Goal: Transaction & Acquisition: Purchase product/service

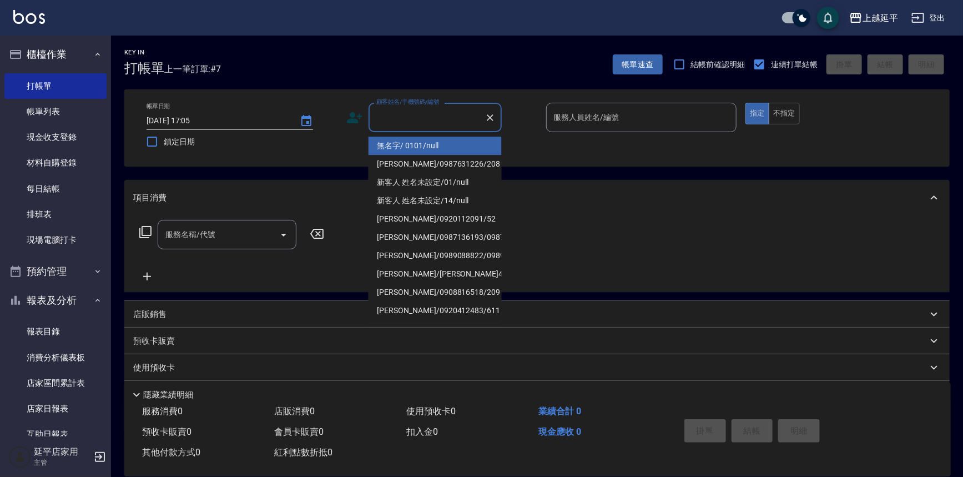
click at [386, 120] on input "顧客姓名/手機號碼/編號" at bounding box center [426, 117] width 107 height 19
click at [425, 146] on li "無名字/ 0101/null" at bounding box center [434, 146] width 133 height 18
type input "無名字/ 0101/null"
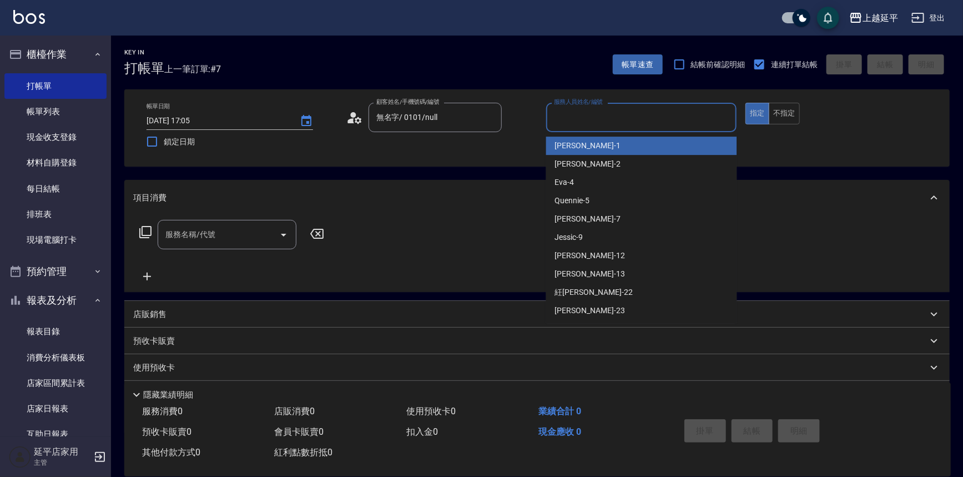
click at [585, 118] on input "服務人員姓名/編號" at bounding box center [641, 117] width 181 height 19
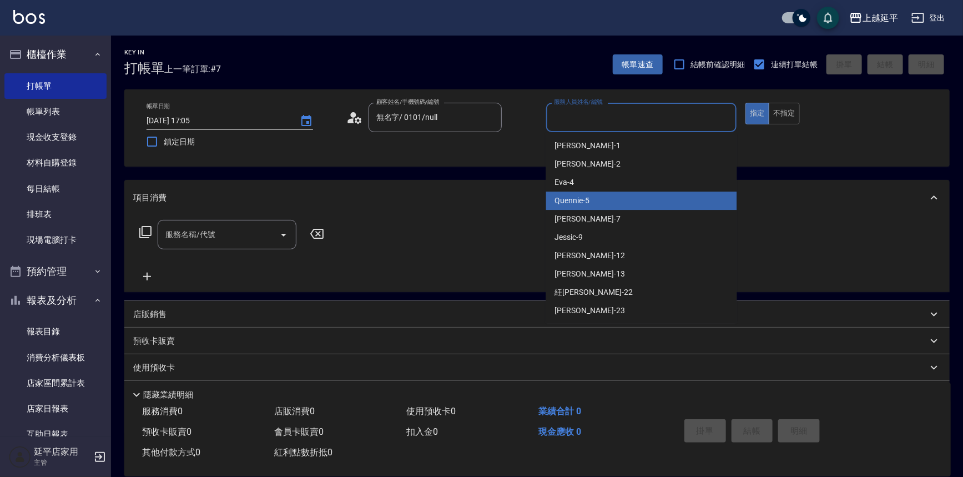
click at [602, 195] on div "Quennie -5" at bounding box center [641, 200] width 191 height 18
type input "Quennie-5"
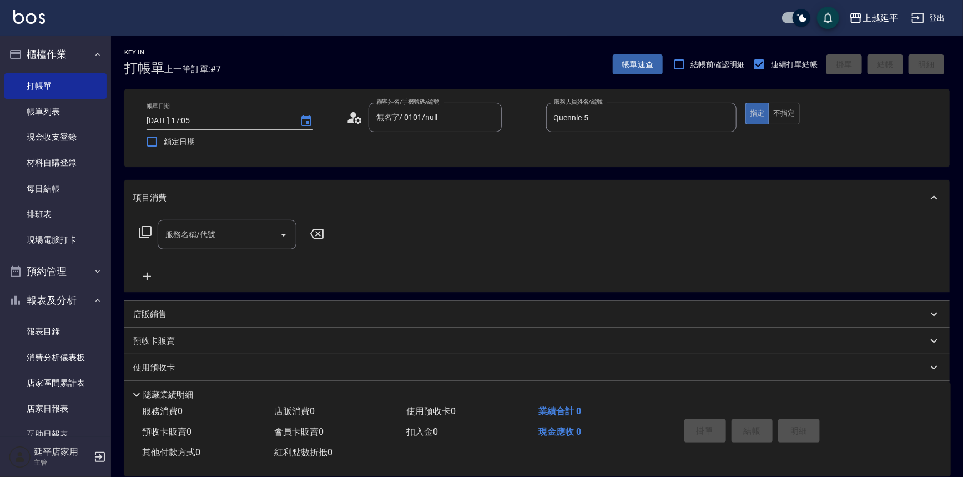
click at [139, 230] on icon at bounding box center [145, 231] width 13 height 13
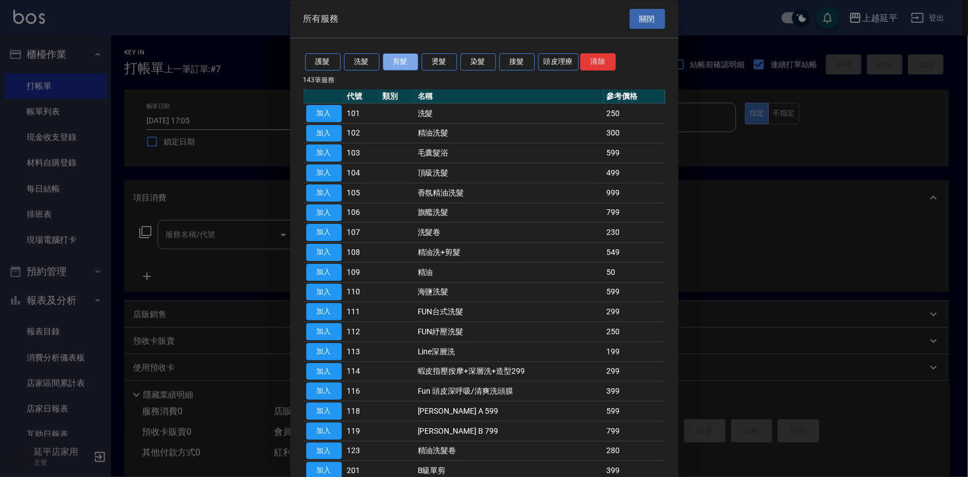
click at [400, 66] on button "剪髮" at bounding box center [401, 62] width 36 height 17
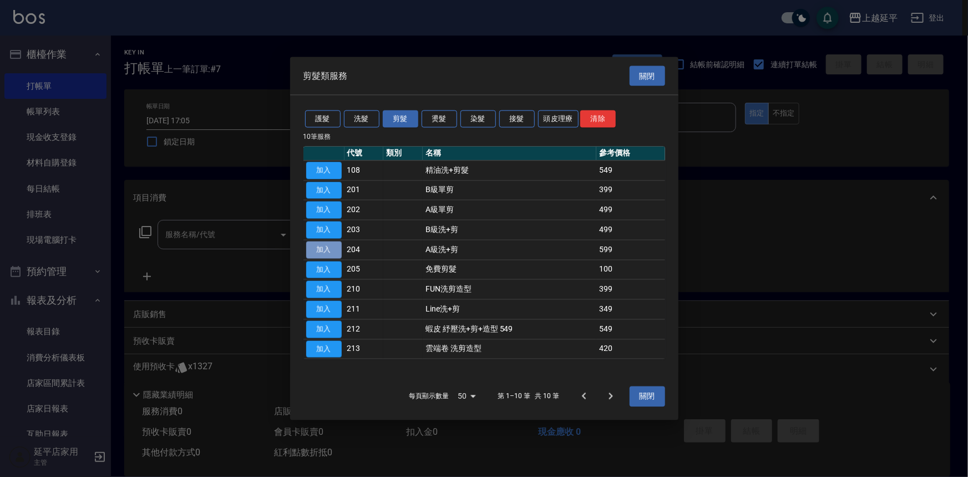
click at [333, 251] on button "加入" at bounding box center [324, 249] width 36 height 17
type input "A級洗+剪(204)"
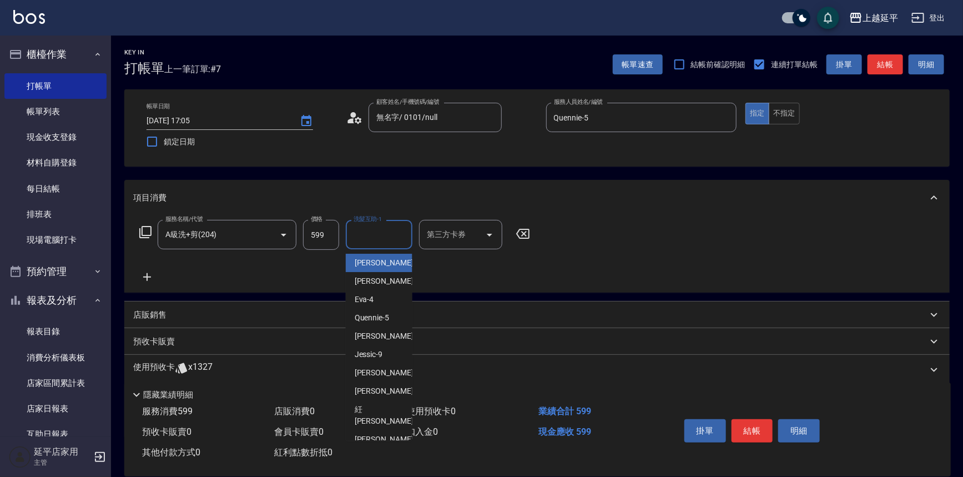
click at [376, 232] on input "洗髮互助-1" at bounding box center [379, 234] width 57 height 19
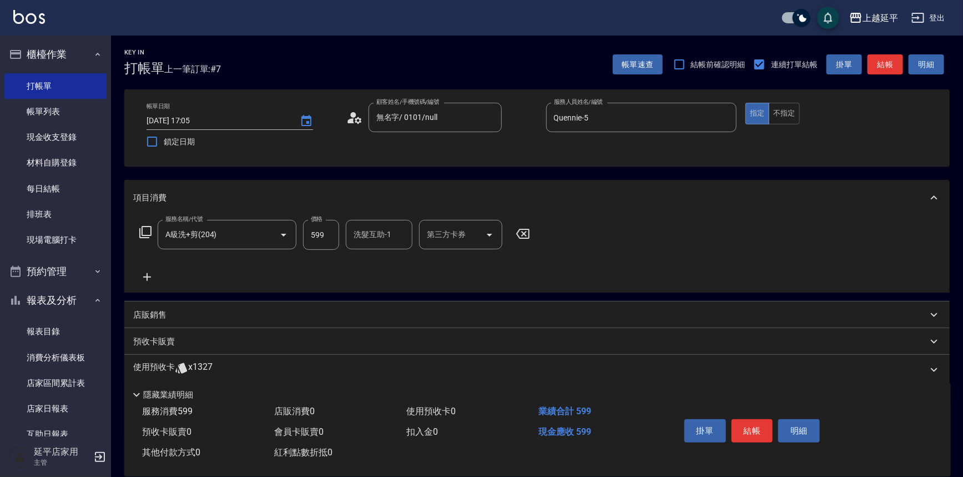
click at [455, 262] on div "服務名稱/代號 A級洗+剪(204) 服務名稱/代號 價格 599 價格 洗髮互助-1 洗髮互助-1 第三方卡券 第三方卡券" at bounding box center [334, 252] width 403 height 64
click at [360, 234] on input "洗髮互助-1" at bounding box center [379, 234] width 57 height 19
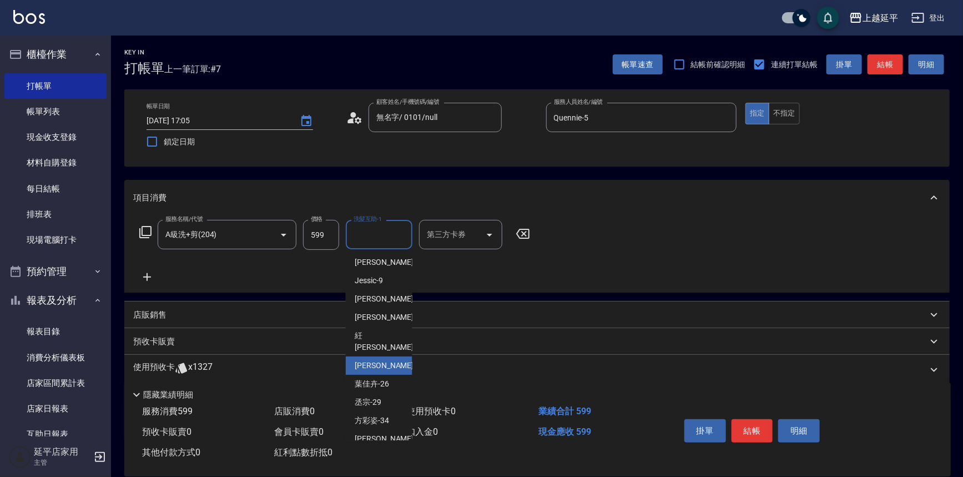
scroll to position [93, 0]
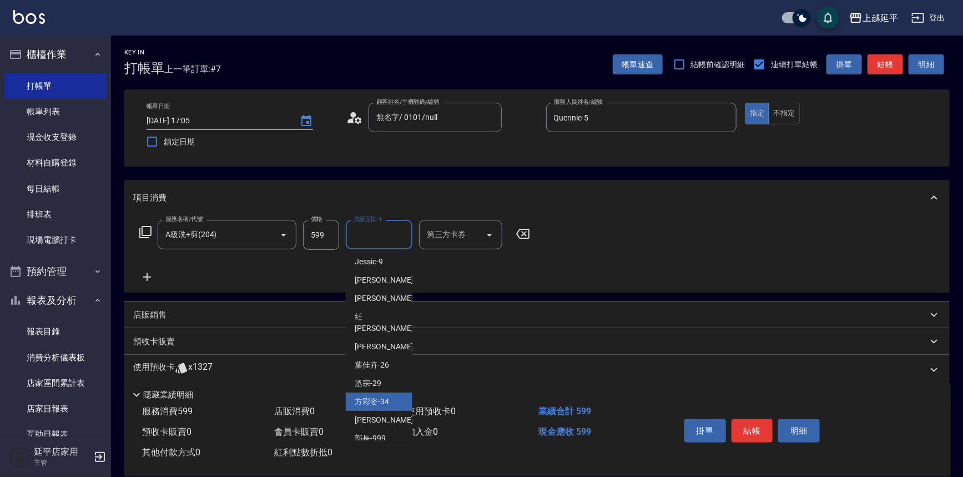
click at [391, 392] on div "方彩姿 -34" at bounding box center [379, 401] width 67 height 18
type input "方彩姿-34"
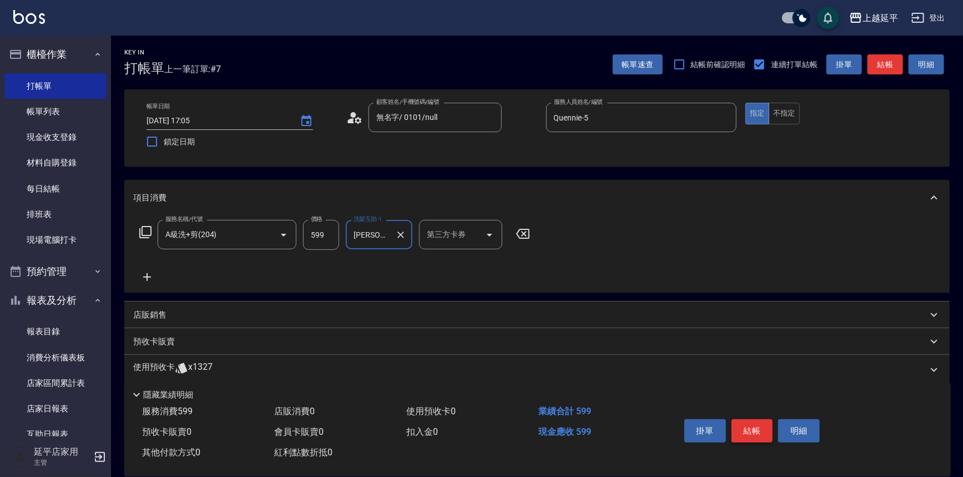
click at [749, 423] on button "結帳" at bounding box center [752, 430] width 42 height 23
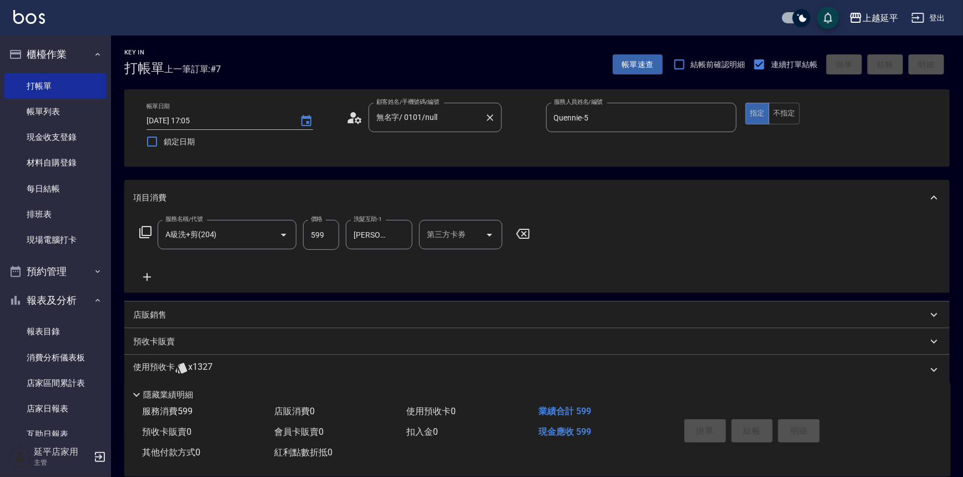
type input "2025/08/19 18:11"
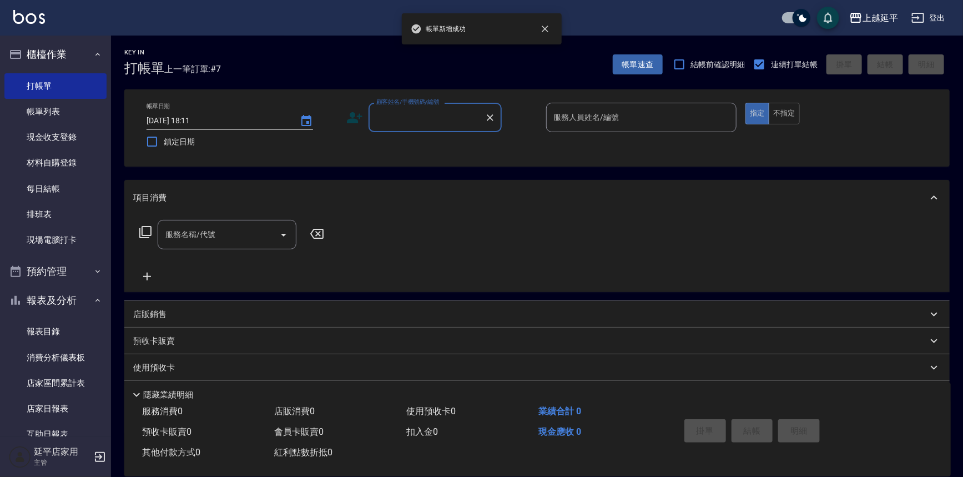
click at [432, 118] on input "顧客姓名/手機號碼/編號" at bounding box center [426, 117] width 107 height 19
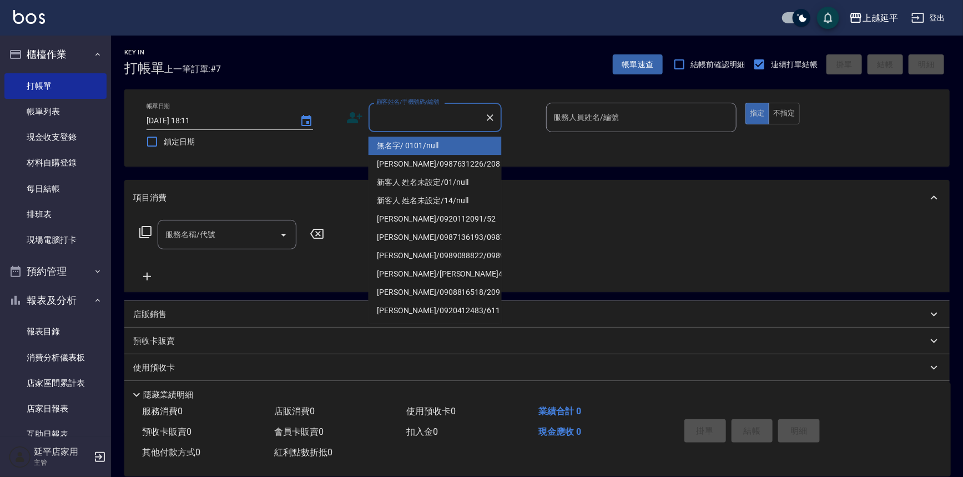
click at [432, 142] on li "無名字/ 0101/null" at bounding box center [434, 146] width 133 height 18
type input "無名字/ 0101/null"
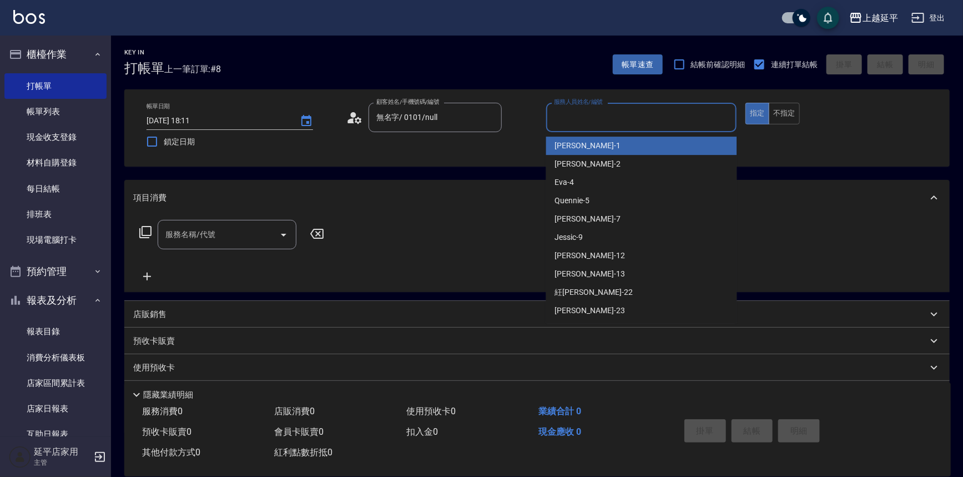
click at [560, 117] on input "服務人員姓名/編號" at bounding box center [641, 117] width 181 height 19
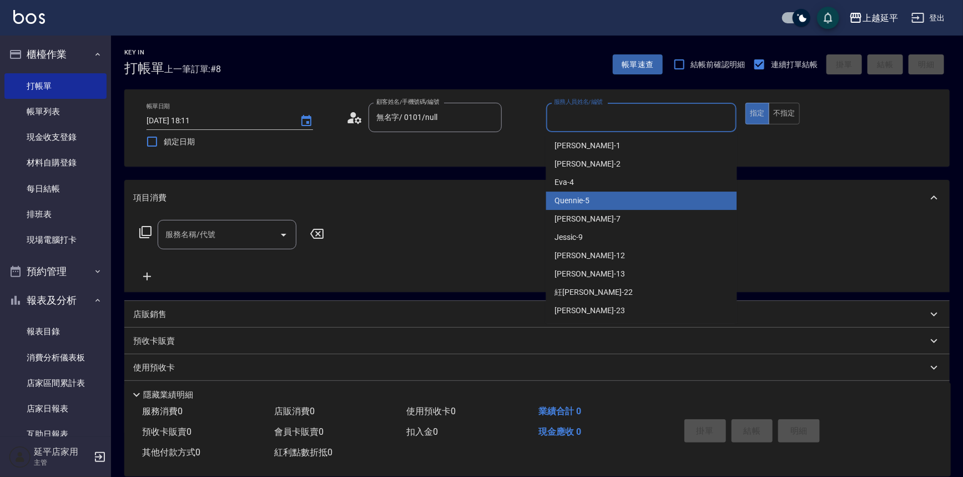
click at [579, 200] on span "Quennie -5" at bounding box center [572, 201] width 35 height 12
type input "Quennie-5"
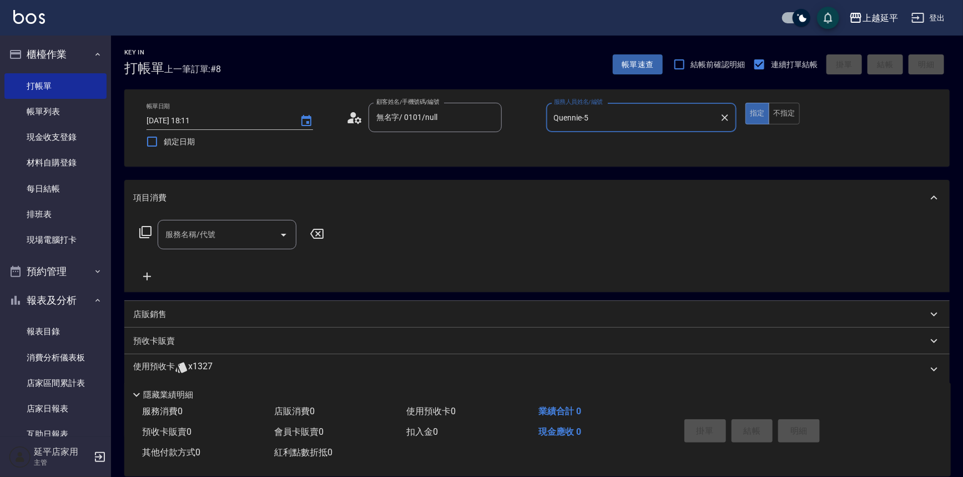
click at [144, 228] on icon at bounding box center [145, 231] width 13 height 13
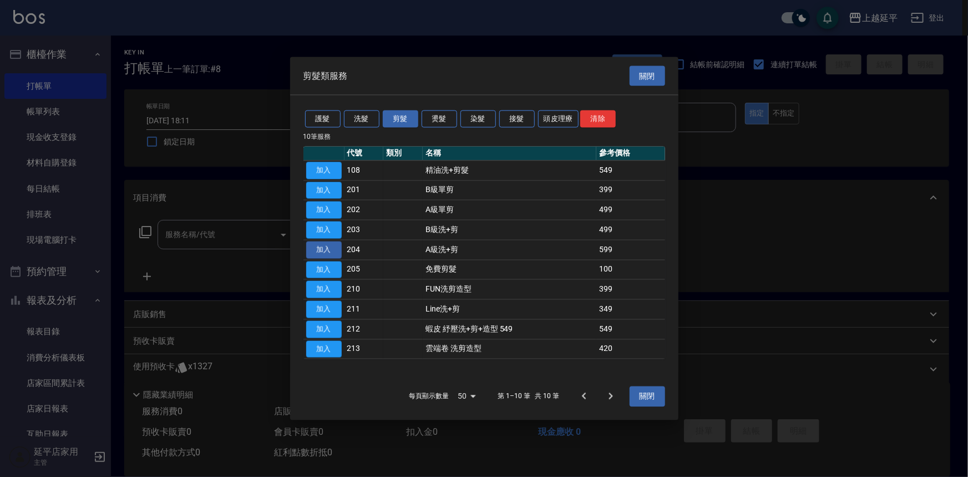
click at [327, 246] on button "加入" at bounding box center [324, 249] width 36 height 17
type input "A級洗+剪(204)"
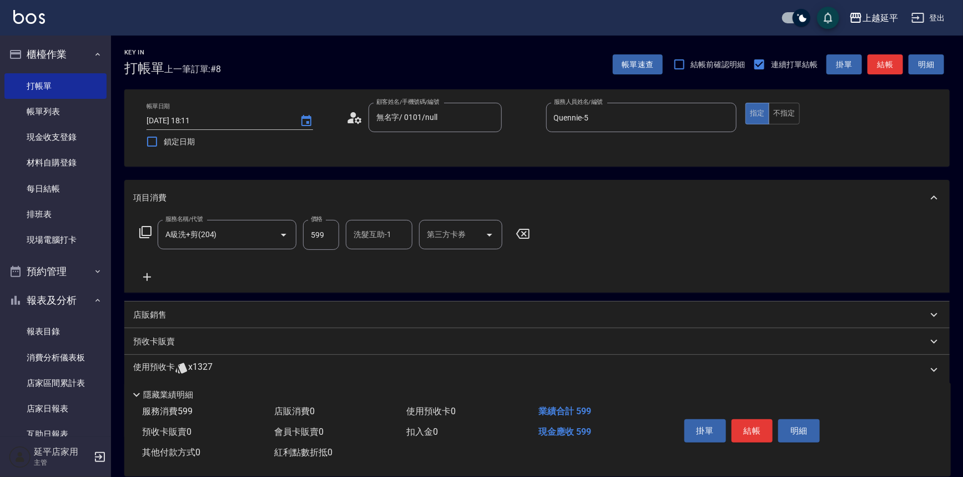
click at [359, 238] on input "洗髮互助-1" at bounding box center [379, 234] width 57 height 19
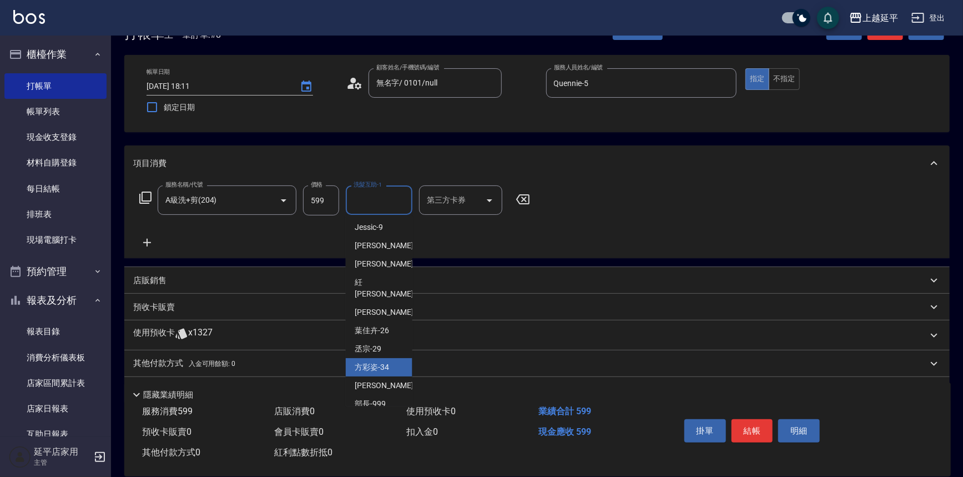
scroll to position [50, 0]
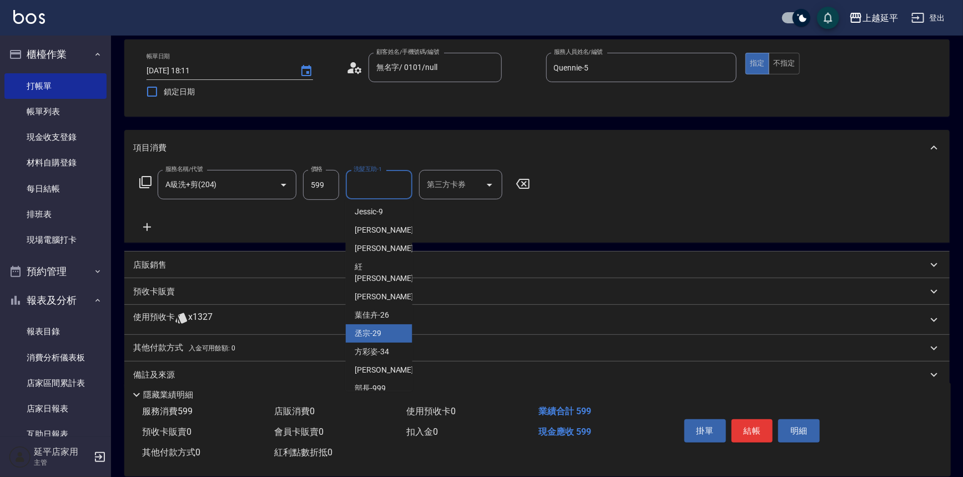
click at [387, 324] on div "丞宗 -29" at bounding box center [379, 333] width 67 height 18
type input "丞宗-29"
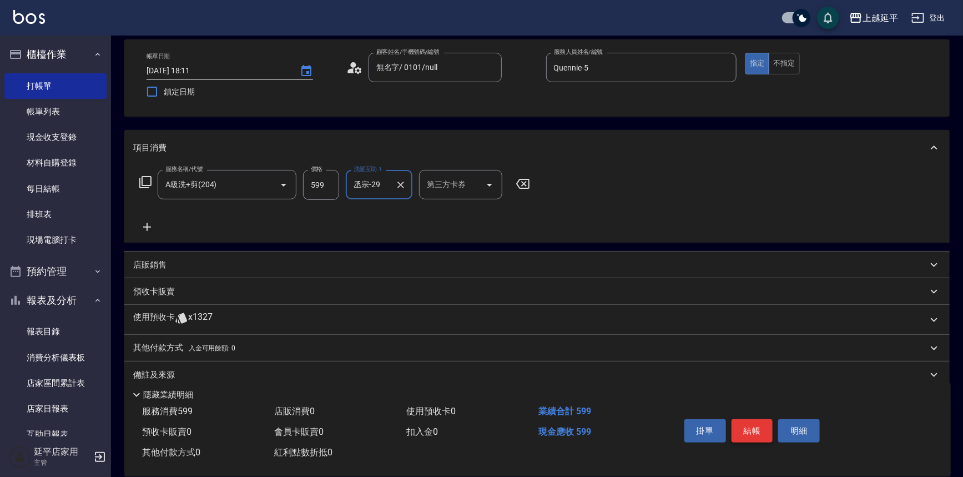
click at [746, 427] on button "結帳" at bounding box center [752, 430] width 42 height 23
type input "2025/08/19 18:12"
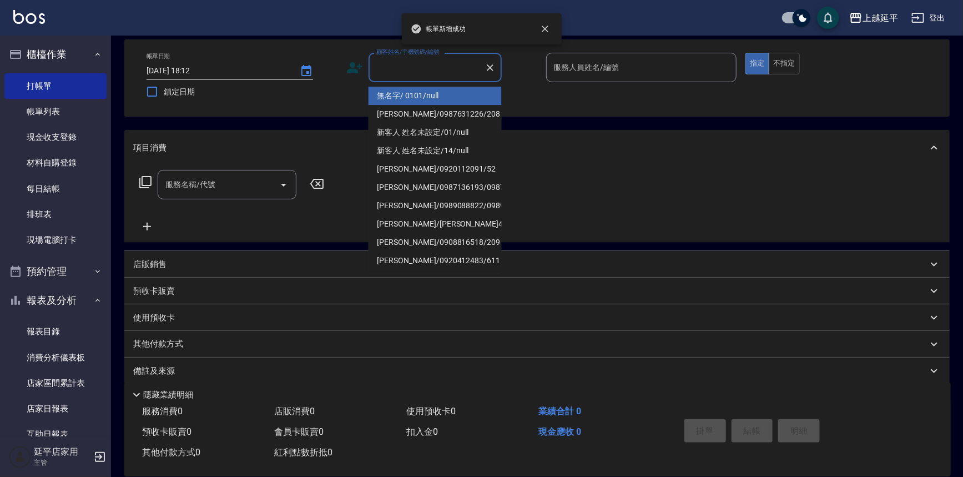
click at [427, 69] on input "顧客姓名/手機號碼/編號" at bounding box center [426, 67] width 107 height 19
click at [435, 95] on li "無名字/ 0101/null" at bounding box center [434, 96] width 133 height 18
type input "無名字/ 0101/null"
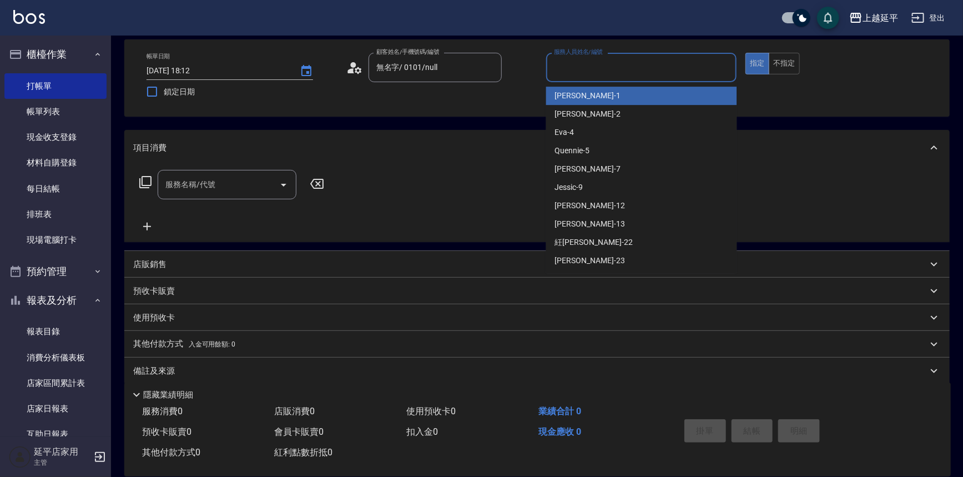
click at [589, 64] on input "服務人員姓名/編號" at bounding box center [641, 67] width 181 height 19
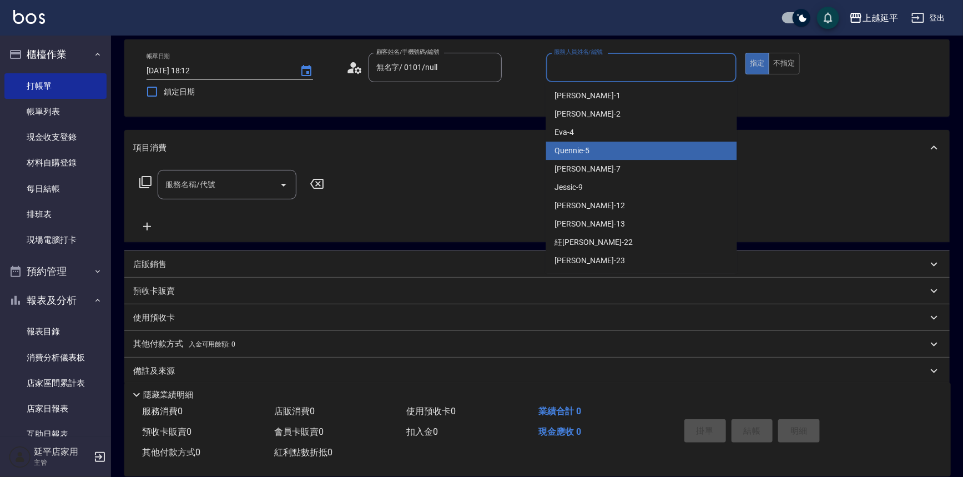
click at [606, 146] on div "Quennie -5" at bounding box center [641, 151] width 191 height 18
type input "Quennie-5"
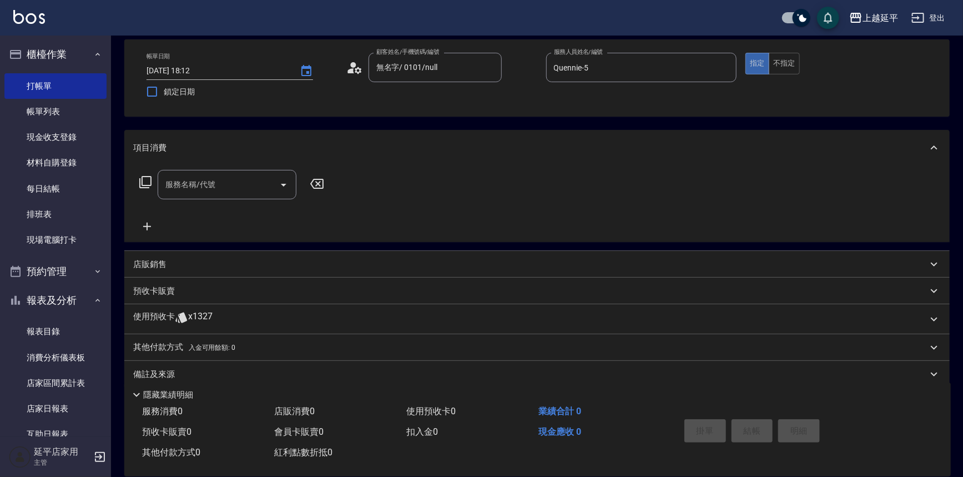
click at [144, 182] on icon at bounding box center [145, 181] width 13 height 13
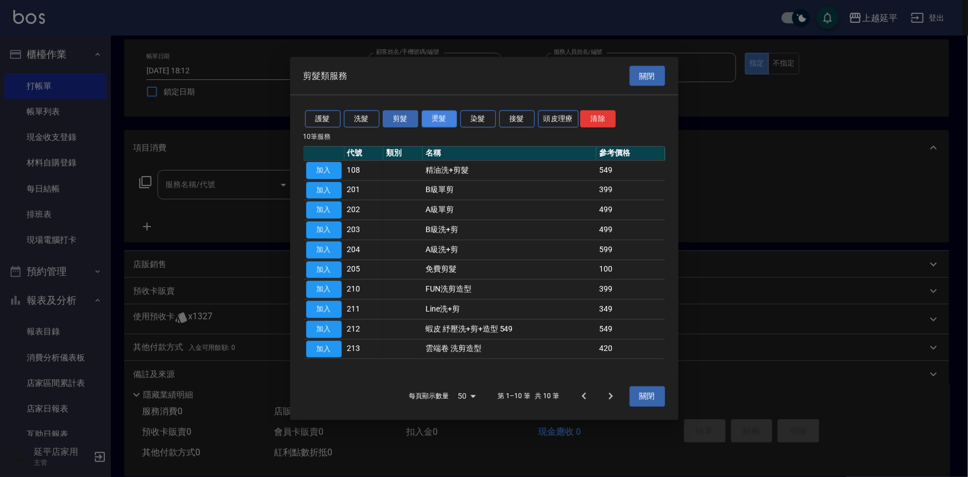
click at [433, 112] on button "燙髮" at bounding box center [440, 118] width 36 height 17
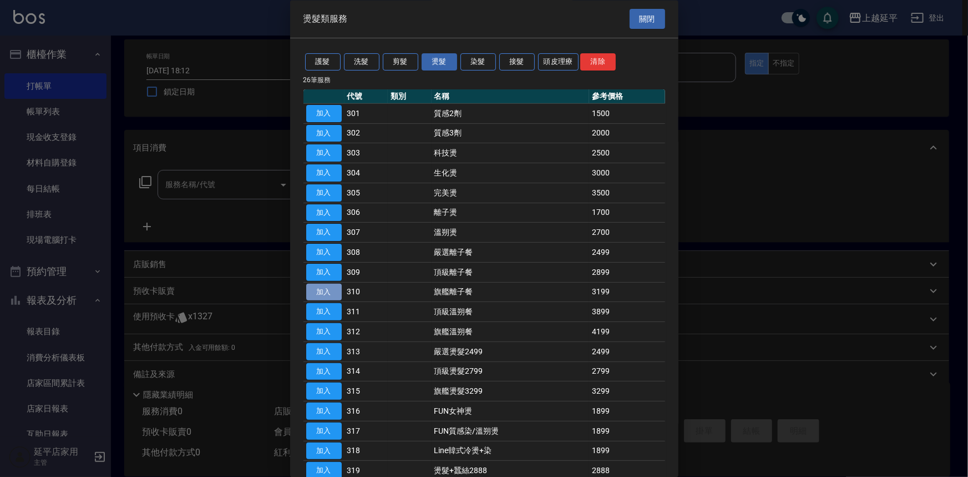
click at [322, 291] on button "加入" at bounding box center [324, 292] width 36 height 17
type input "旗艦離子餐(310)"
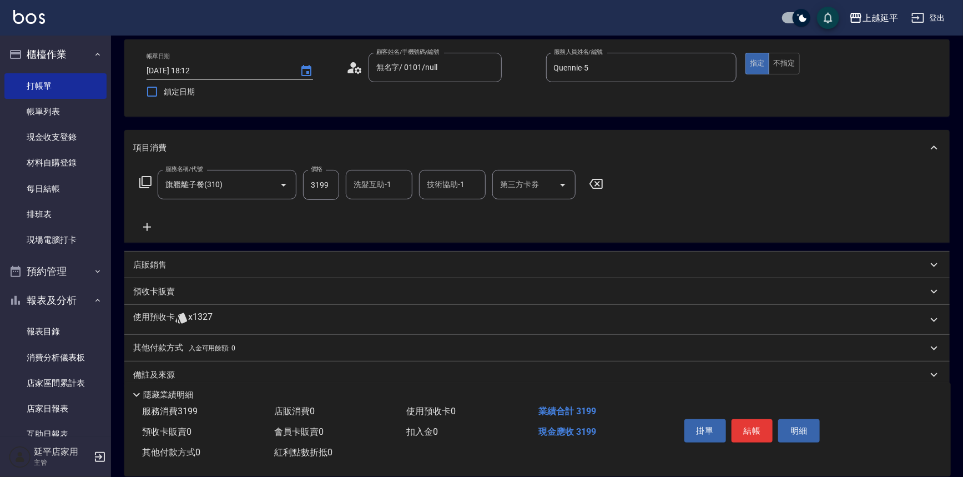
click at [335, 189] on input "3199" at bounding box center [321, 185] width 36 height 30
click at [324, 180] on input "3199" at bounding box center [321, 185] width 36 height 30
click at [330, 185] on input "3199" at bounding box center [321, 185] width 36 height 30
drag, startPoint x: 329, startPoint y: 185, endPoint x: 305, endPoint y: 186, distance: 23.3
click at [305, 186] on input "3199" at bounding box center [321, 185] width 36 height 30
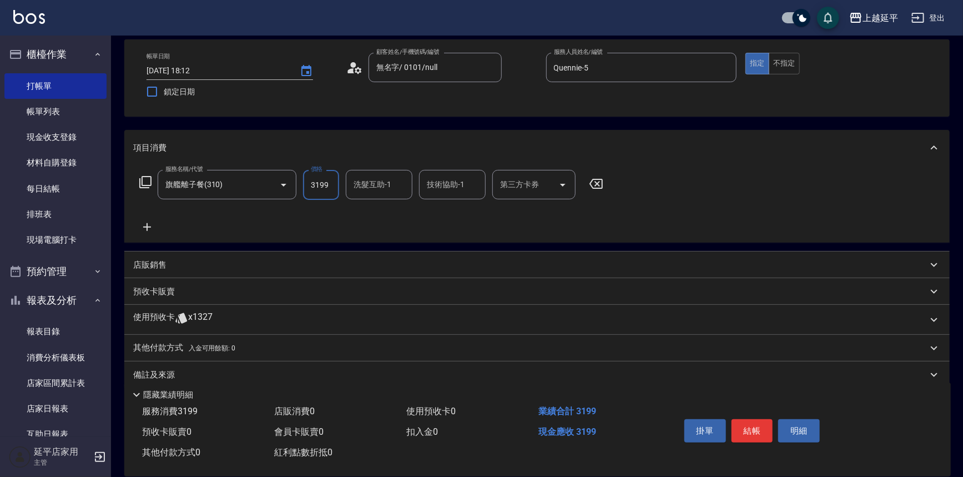
click at [321, 186] on input "3199" at bounding box center [321, 185] width 36 height 30
click at [330, 185] on input "3199" at bounding box center [321, 185] width 36 height 30
drag, startPoint x: 330, startPoint y: 185, endPoint x: 315, endPoint y: 183, distance: 15.7
click at [315, 183] on input "3199" at bounding box center [321, 185] width 36 height 30
click at [335, 183] on input "3199" at bounding box center [321, 185] width 36 height 30
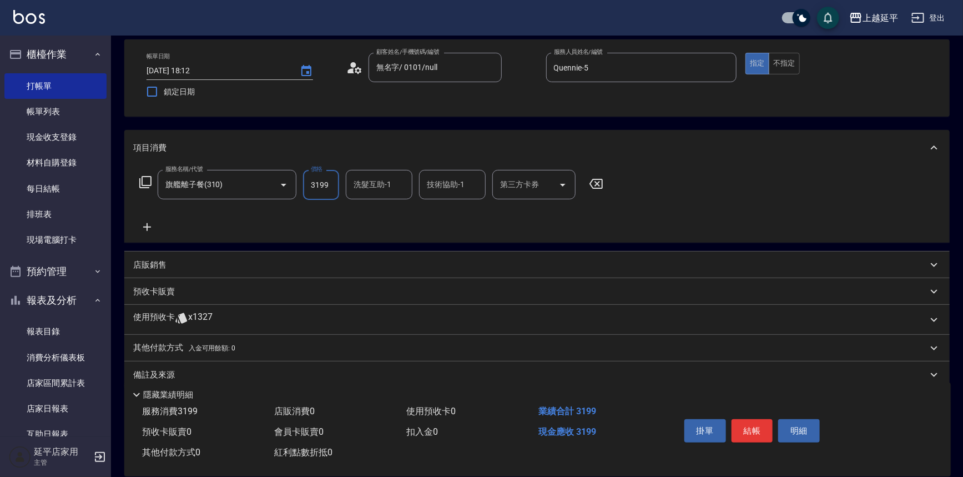
click at [595, 181] on icon at bounding box center [595, 184] width 13 height 10
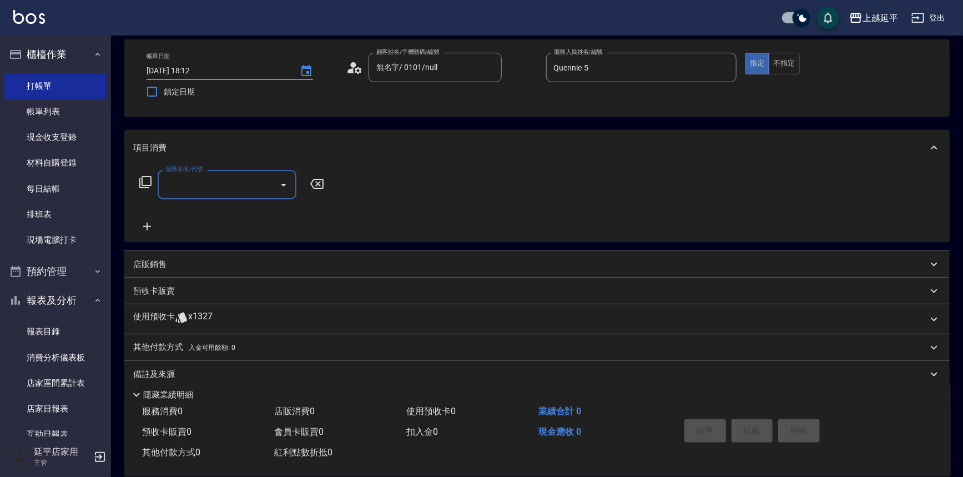
click at [183, 192] on input "服務名稱/代號" at bounding box center [219, 184] width 112 height 19
click at [145, 184] on icon at bounding box center [145, 182] width 12 height 12
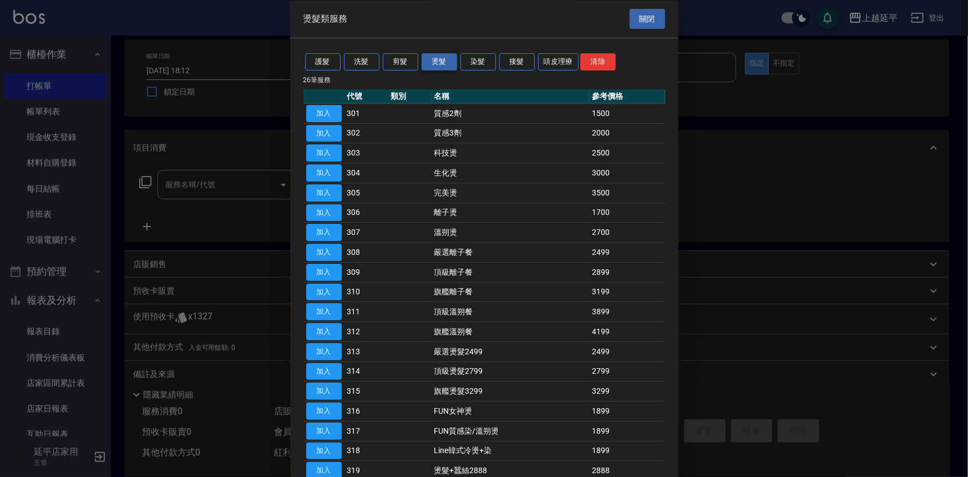
click at [443, 67] on button "燙髮" at bounding box center [440, 62] width 36 height 17
click at [328, 291] on button "加入" at bounding box center [324, 292] width 36 height 17
type input "旗艦離子餐(310)"
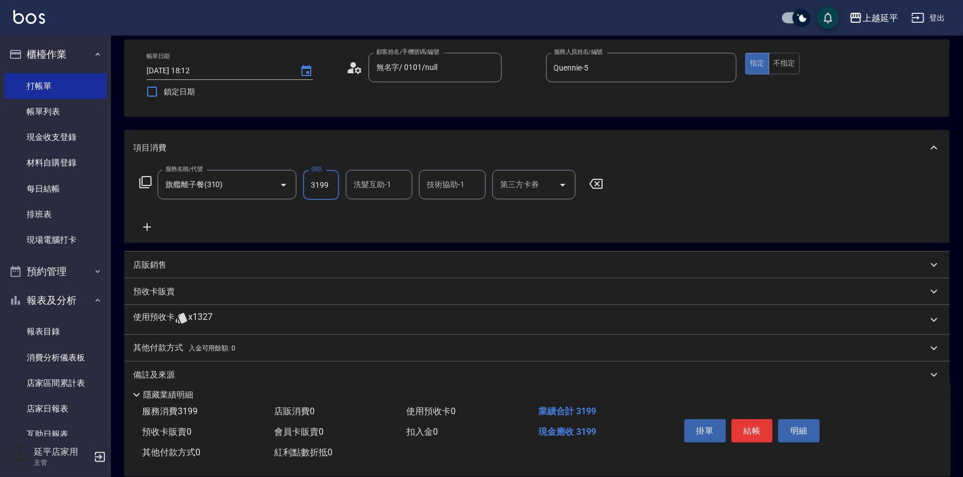
click at [333, 185] on input "3199" at bounding box center [321, 185] width 36 height 30
click at [337, 184] on input "3199" at bounding box center [321, 185] width 36 height 30
click at [332, 188] on input "3199" at bounding box center [321, 185] width 36 height 30
click at [330, 186] on input "3199" at bounding box center [321, 185] width 36 height 30
drag, startPoint x: 329, startPoint y: 185, endPoint x: 306, endPoint y: 184, distance: 22.8
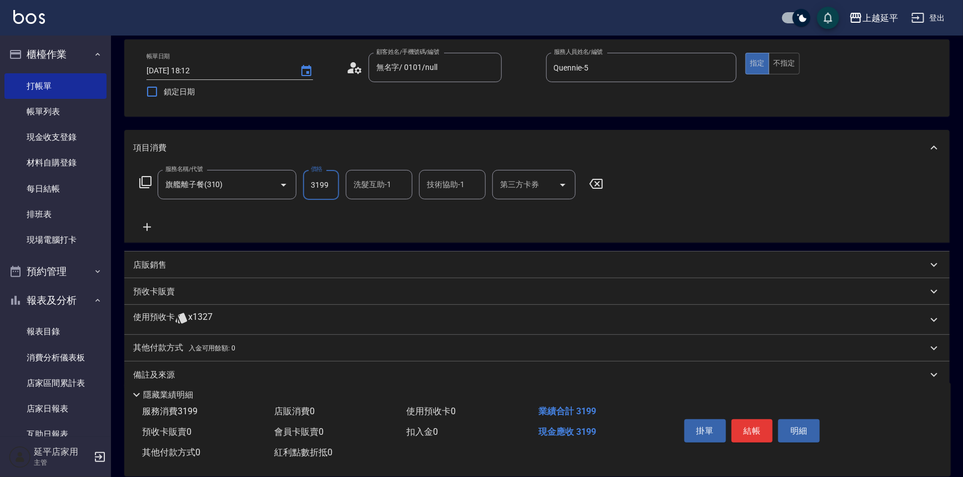
click at [307, 184] on input "3199" at bounding box center [321, 185] width 36 height 30
click at [726, 345] on div "其他付款方式 入金可用餘額: 0" at bounding box center [530, 348] width 794 height 12
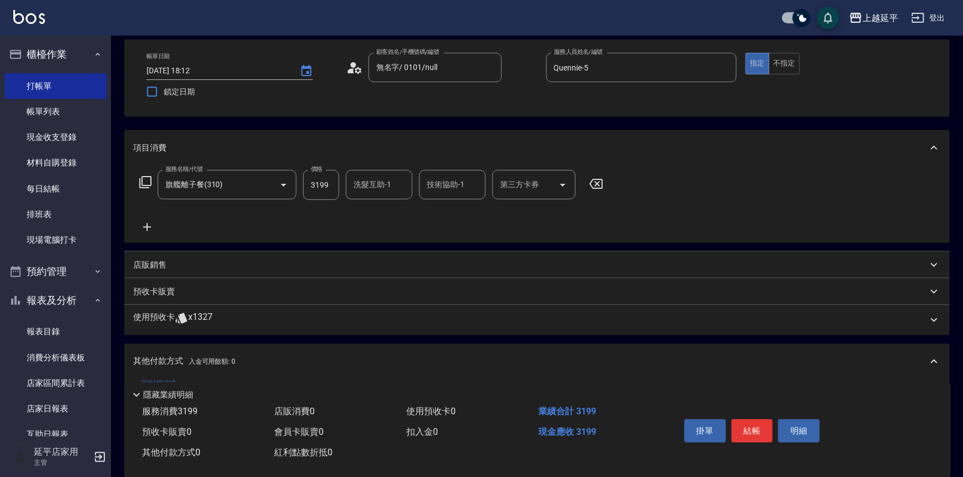
scroll to position [0, 0]
click at [324, 183] on input "3199" at bounding box center [321, 185] width 36 height 30
click at [601, 177] on icon at bounding box center [596, 183] width 28 height 13
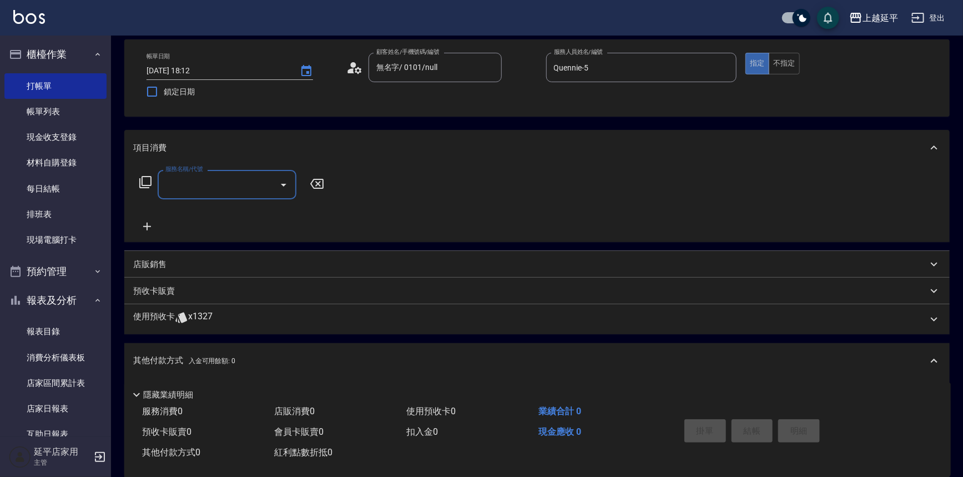
click at [208, 186] on input "服務名稱/代號" at bounding box center [219, 184] width 112 height 19
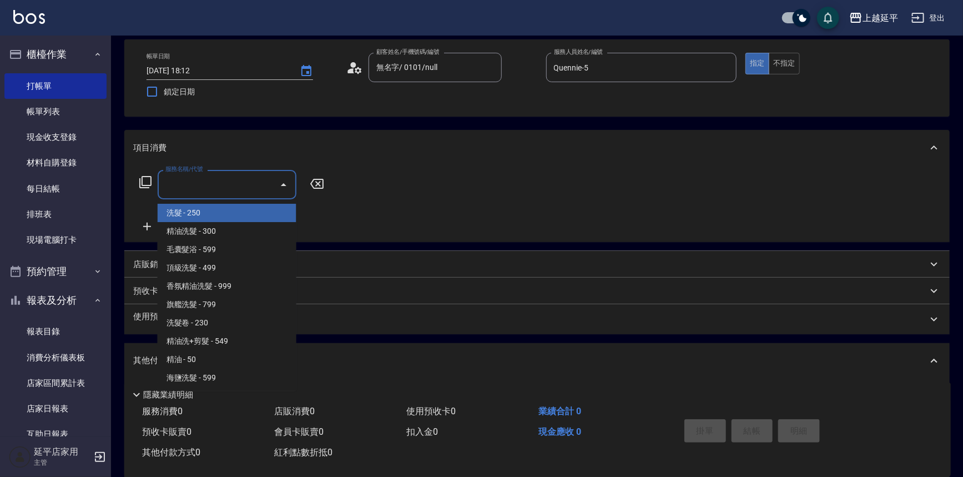
click at [213, 208] on span "洗髮 - 250" at bounding box center [227, 213] width 139 height 18
type input "洗髮(101)"
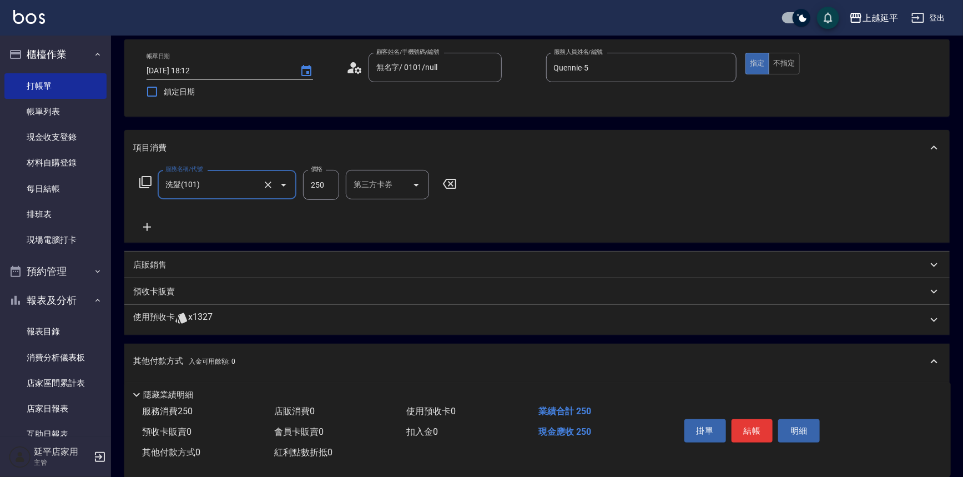
click at [327, 183] on input "250" at bounding box center [321, 185] width 36 height 30
click at [331, 186] on input "250" at bounding box center [321, 185] width 36 height 30
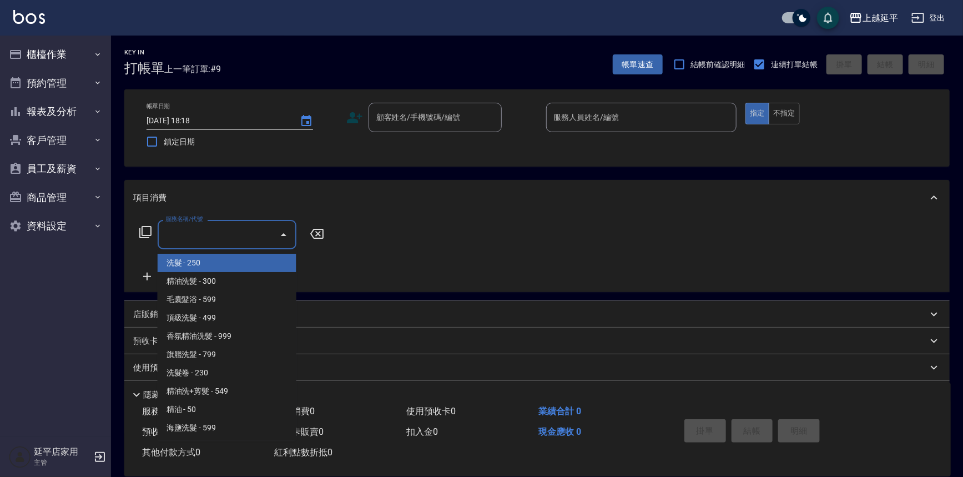
click at [236, 235] on input "服務名稱/代號" at bounding box center [219, 234] width 112 height 19
click at [236, 232] on input "服務名稱/代號" at bounding box center [219, 234] width 112 height 19
click at [237, 232] on input "服務名稱/代號" at bounding box center [219, 234] width 112 height 19
click at [250, 227] on input "服務名稱/代號" at bounding box center [219, 234] width 112 height 19
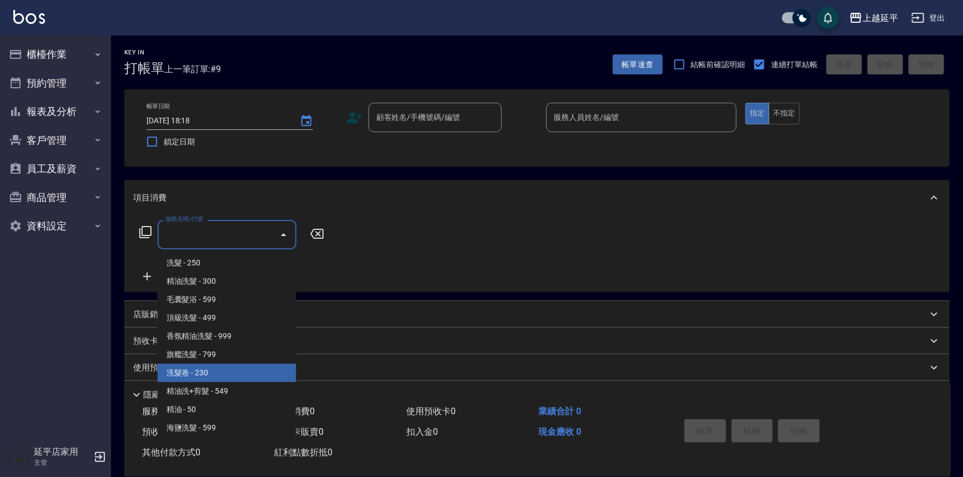
click at [245, 368] on span "洗髮卷 - 230" at bounding box center [227, 372] width 139 height 18
type input "洗髮卷(107)"
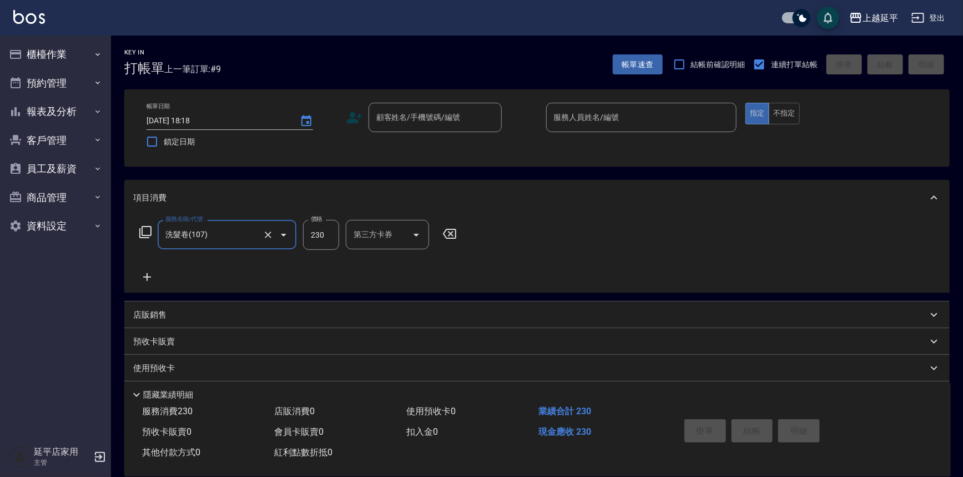
click at [340, 235] on div "服務名稱/代號 洗髮卷(107) 服務名稱/代號 價格 230 價格 第三方卡券 第三方卡券" at bounding box center [298, 235] width 330 height 30
click at [331, 231] on input "230" at bounding box center [321, 235] width 36 height 30
click at [335, 236] on input "230" at bounding box center [321, 235] width 36 height 30
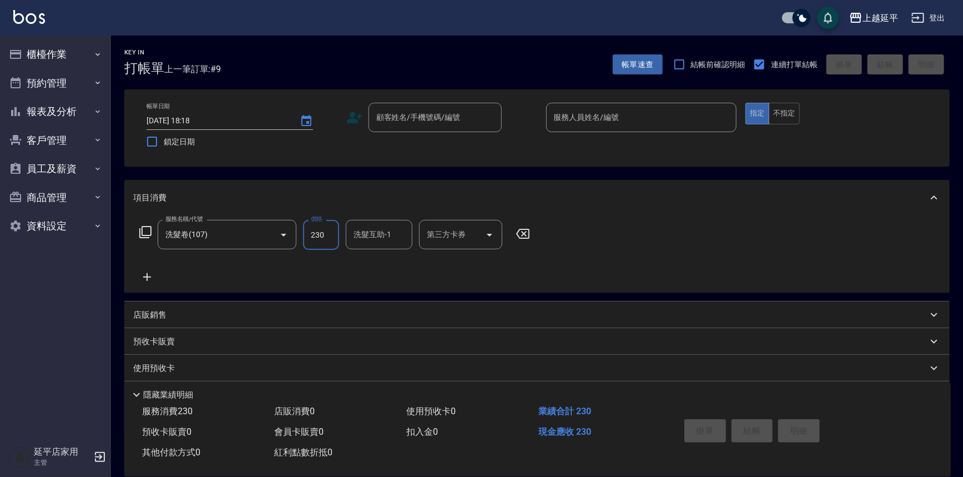
click at [327, 239] on input "230" at bounding box center [321, 235] width 36 height 30
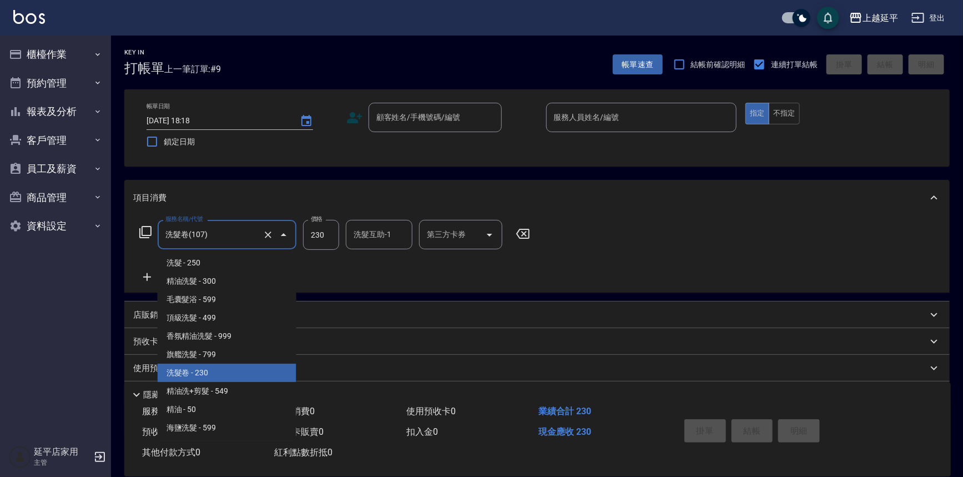
click at [248, 242] on input "洗髮卷(107)" at bounding box center [212, 234] width 98 height 19
click at [372, 255] on div "服務名稱/代號 洗髮卷(107) 服務名稱/代號 價格 230 價格 洗髮互助-1 洗髮互助-1 第三方卡券 第三方卡券" at bounding box center [334, 252] width 403 height 64
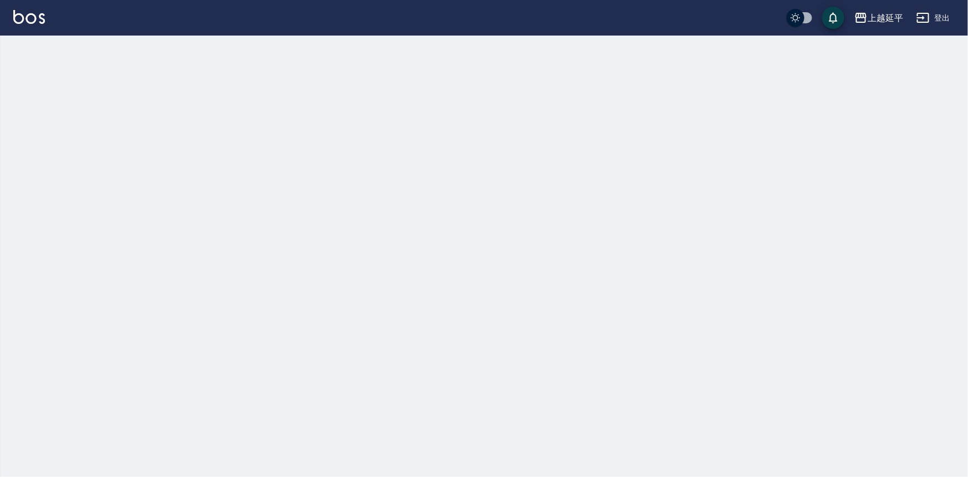
checkbox input "true"
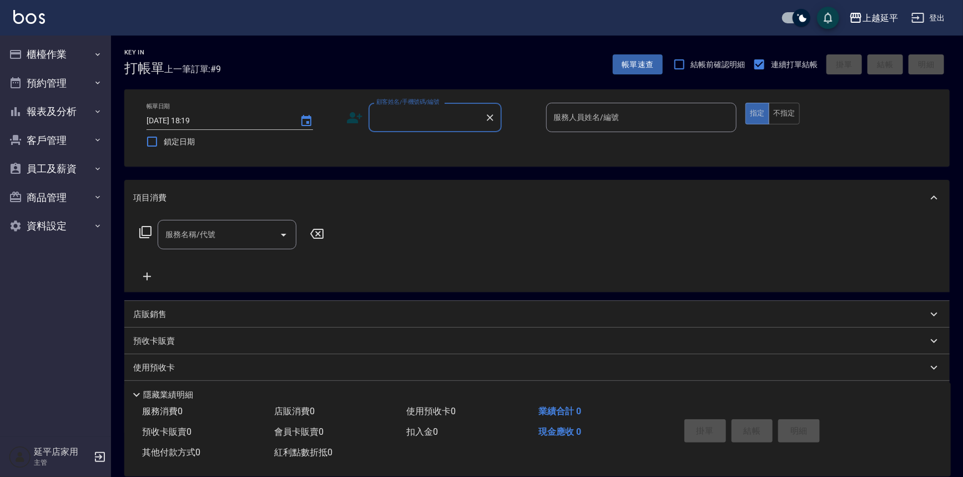
click at [241, 236] on input "服務名稱/代號" at bounding box center [219, 234] width 112 height 19
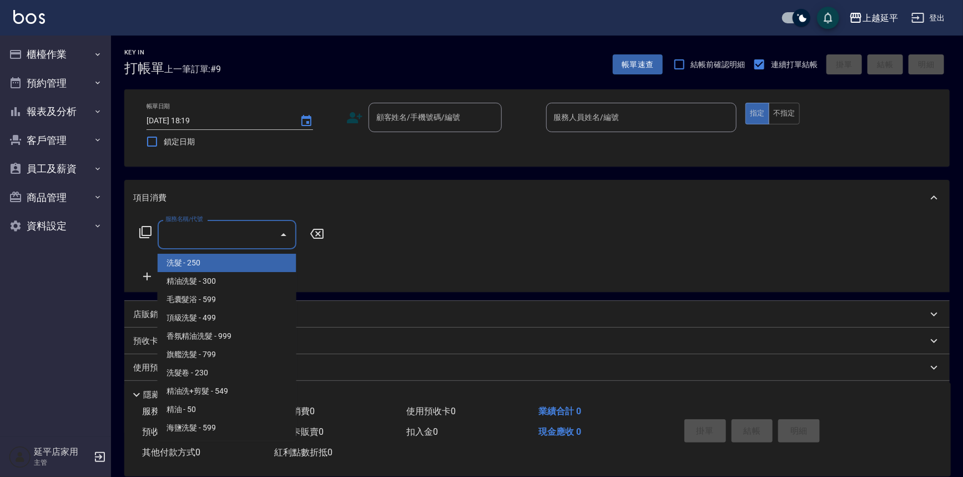
click at [241, 236] on input "服務名稱/代號" at bounding box center [219, 234] width 112 height 19
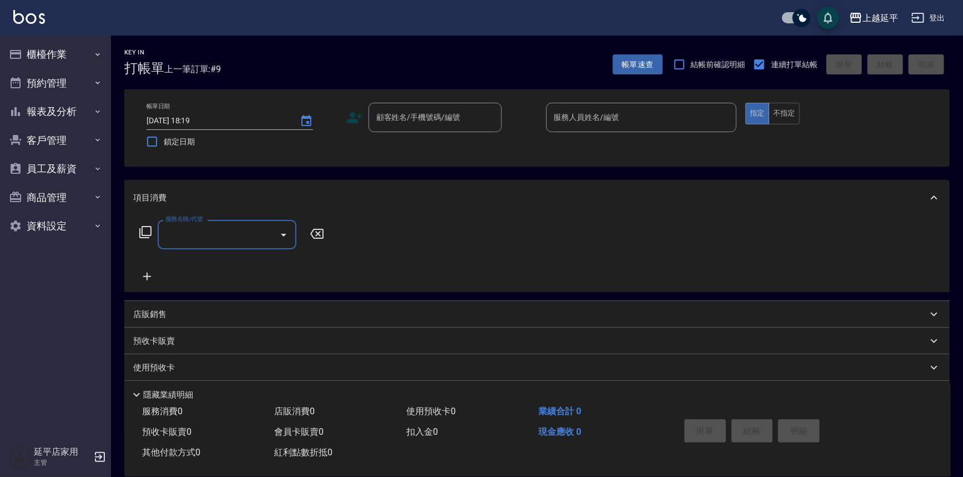
click at [241, 236] on input "服務名稱/代號" at bounding box center [219, 234] width 112 height 19
click at [286, 252] on div "服務名稱/代號 服務名稱/代號" at bounding box center [232, 251] width 198 height 63
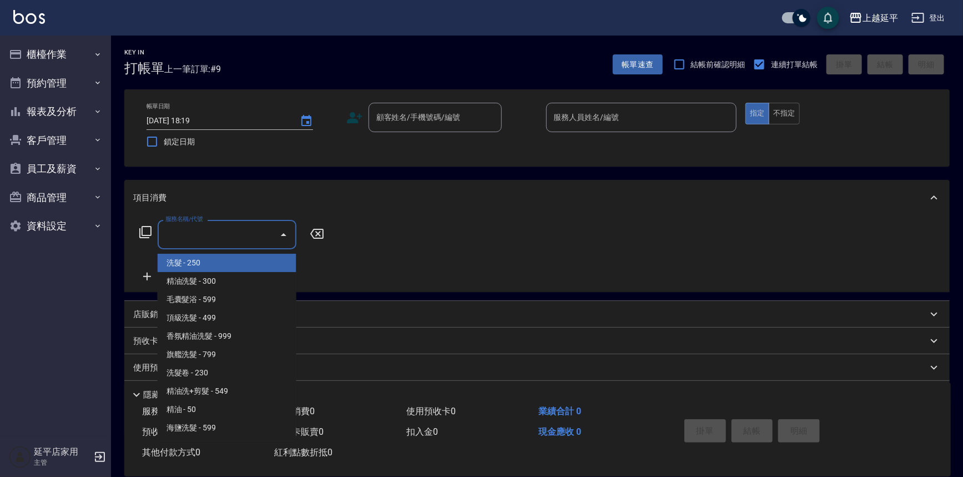
click at [237, 228] on input "服務名稱/代號" at bounding box center [219, 234] width 112 height 19
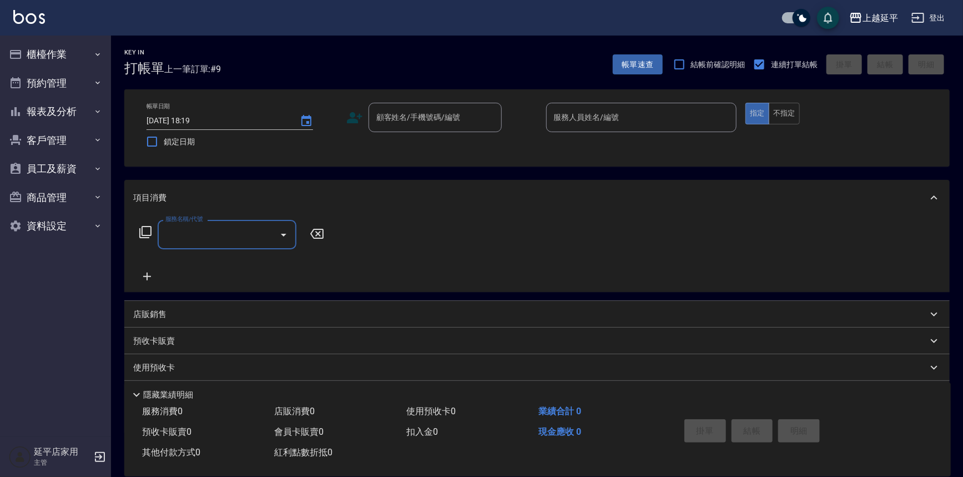
click at [237, 228] on input "服務名稱/代號" at bounding box center [219, 234] width 112 height 19
drag, startPoint x: 237, startPoint y: 228, endPoint x: 271, endPoint y: 239, distance: 36.3
click at [259, 238] on input "服務名稱/代號" at bounding box center [219, 234] width 112 height 19
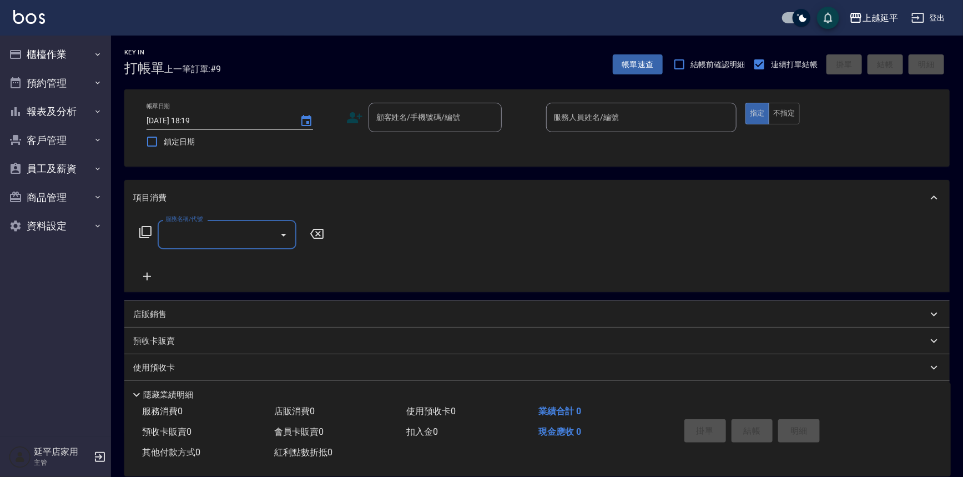
click at [244, 240] on input "服務名稱/代號" at bounding box center [219, 234] width 112 height 19
click at [243, 234] on input "服務名稱/代號" at bounding box center [219, 234] width 112 height 19
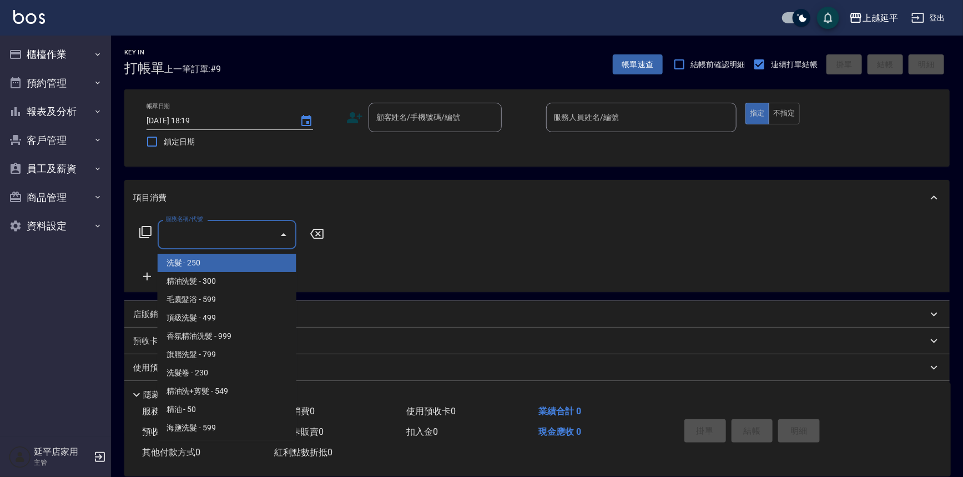
click at [243, 234] on input "服務名稱/代號" at bounding box center [219, 234] width 112 height 19
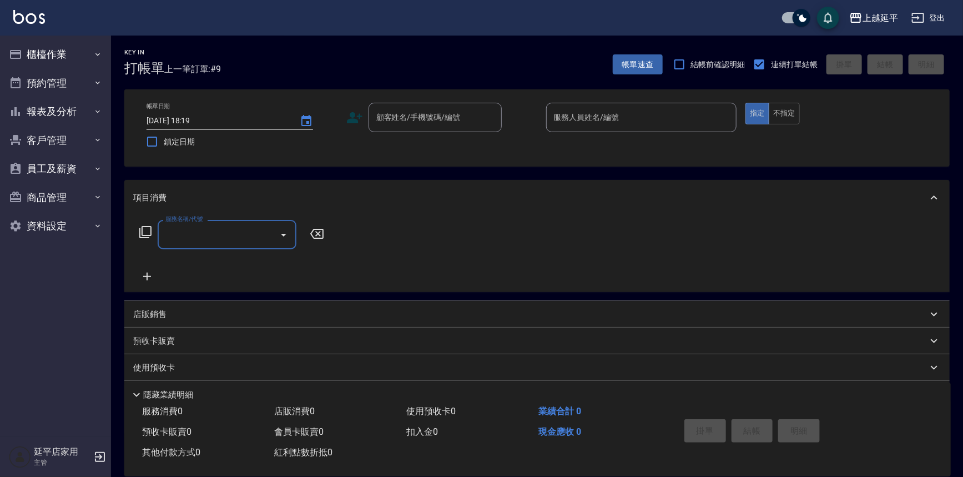
click at [243, 234] on input "服務名稱/代號" at bounding box center [219, 234] width 112 height 19
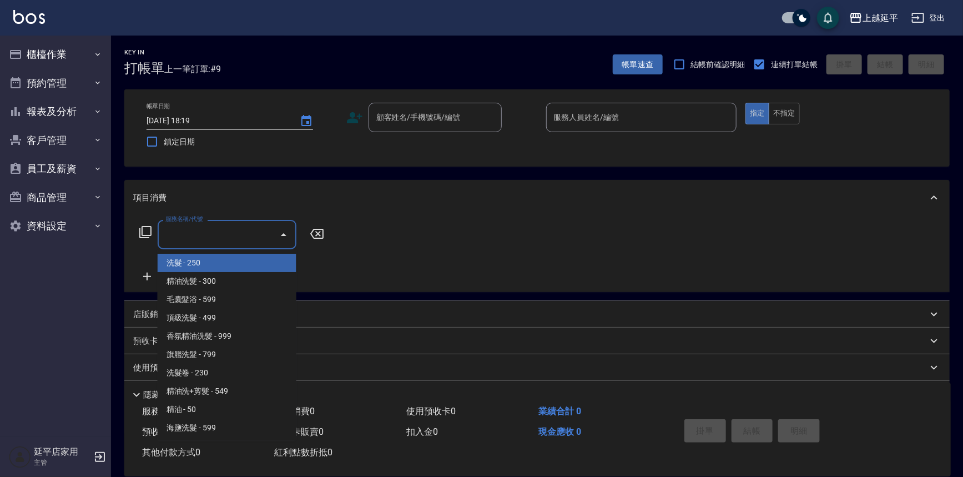
click at [237, 226] on input "服務名稱/代號" at bounding box center [219, 234] width 112 height 19
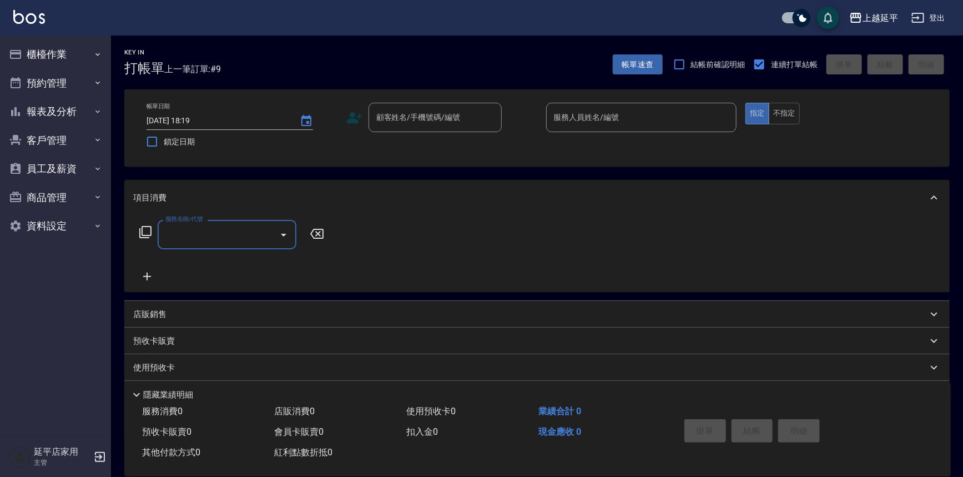
drag, startPoint x: 238, startPoint y: 228, endPoint x: 237, endPoint y: 241, distance: 13.3
click at [238, 234] on input "服務名稱/代號" at bounding box center [219, 234] width 112 height 19
click at [237, 241] on input "服務名稱/代號" at bounding box center [219, 234] width 112 height 19
